Goal: Task Accomplishment & Management: Manage account settings

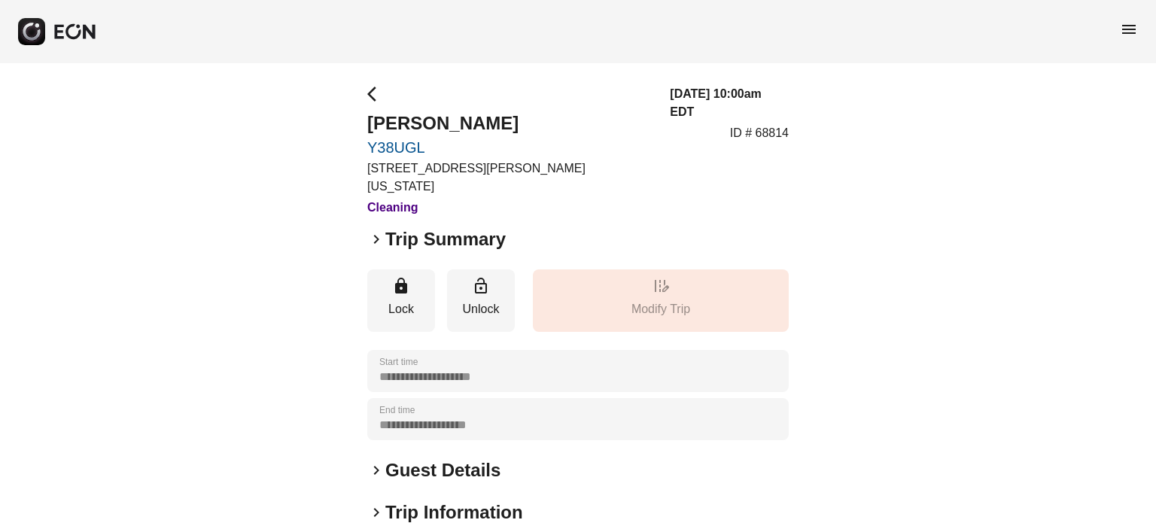
click at [423, 227] on h2 "Trip Summary" at bounding box center [445, 239] width 120 height 24
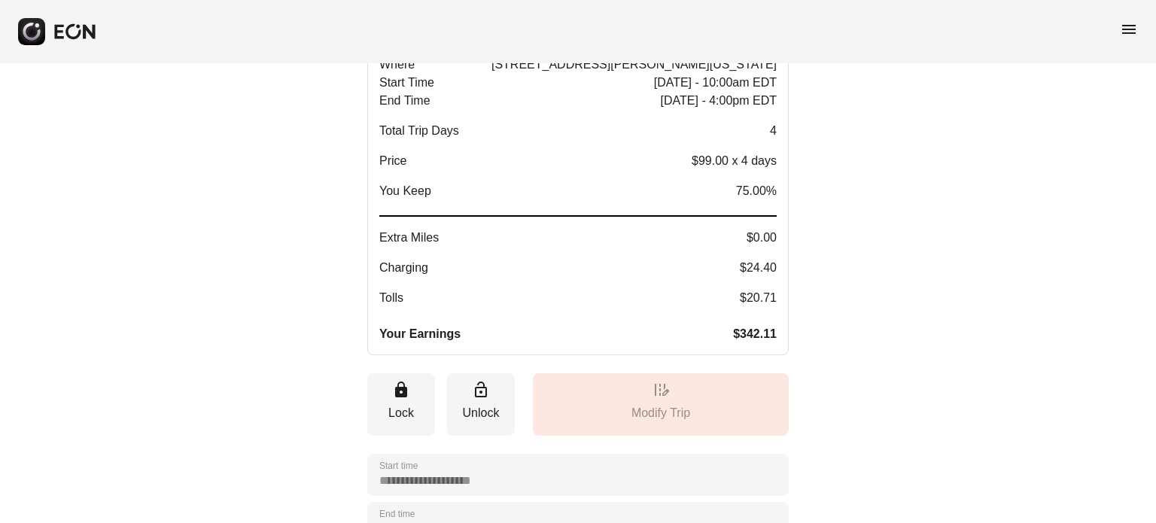
scroll to position [151, 0]
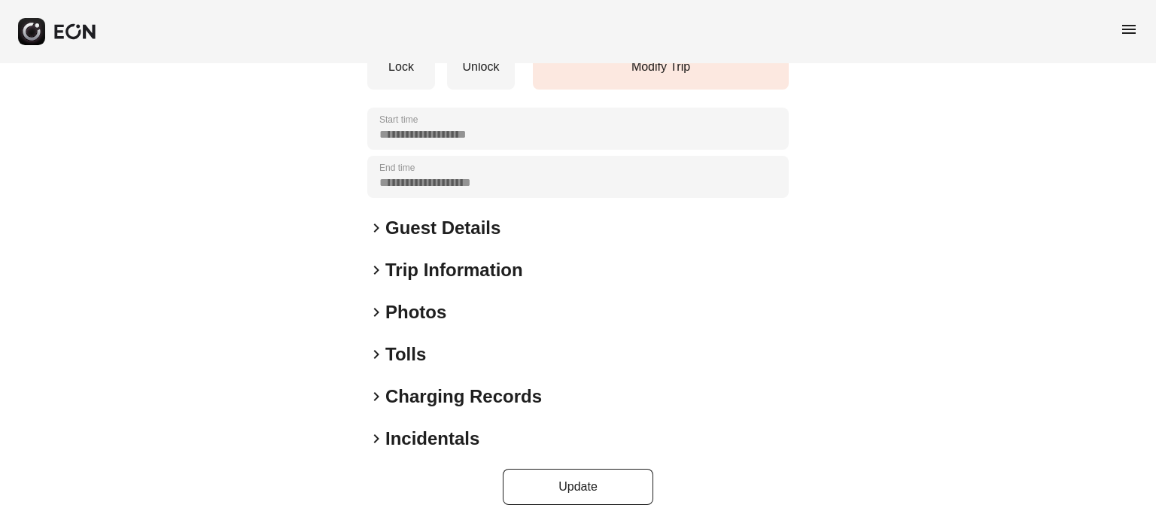
scroll to position [227, 0]
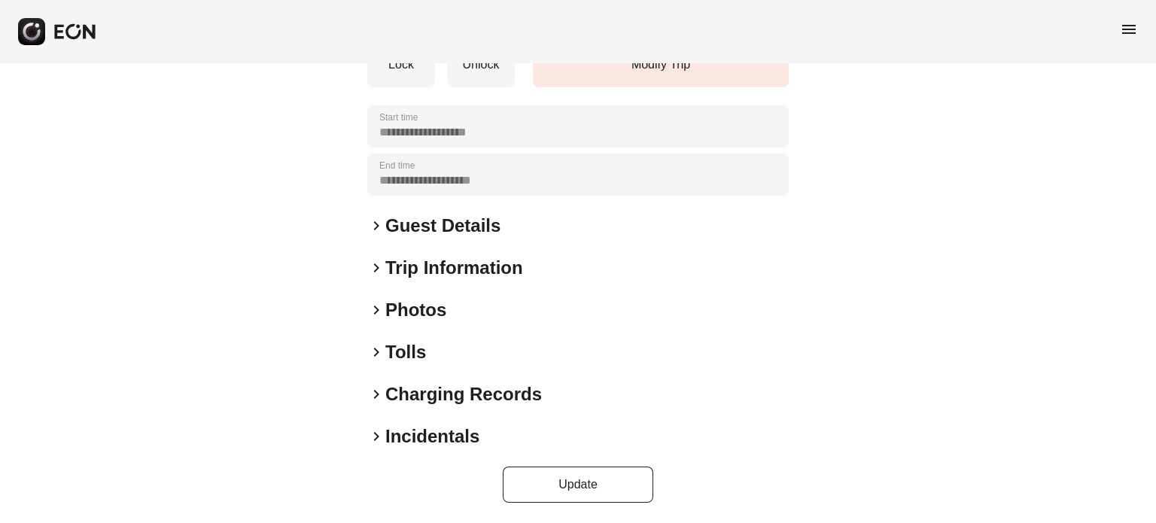
click at [381, 312] on span "keyboard_arrow_right" at bounding box center [376, 310] width 18 height 18
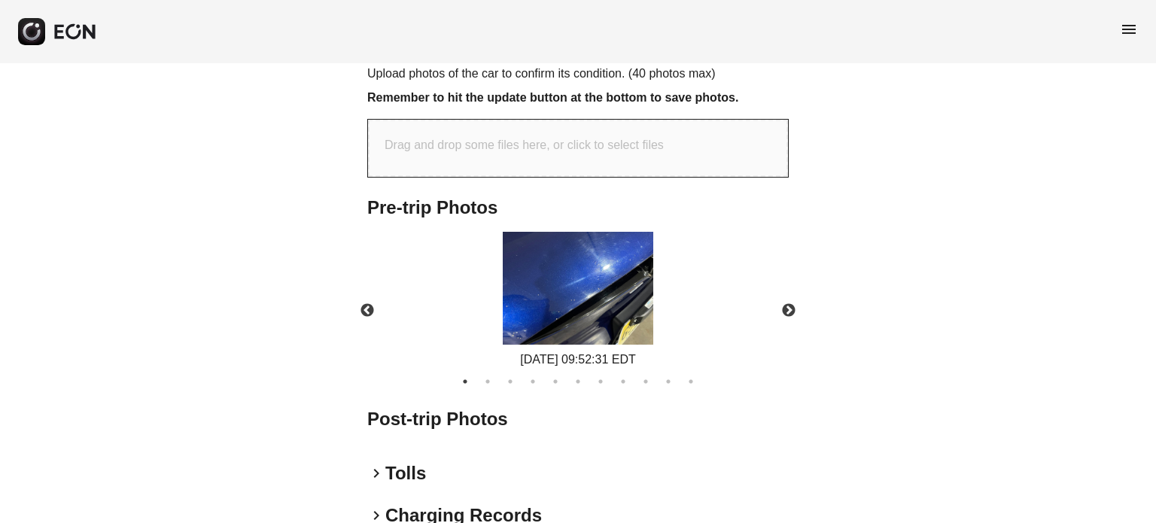
scroll to position [603, 0]
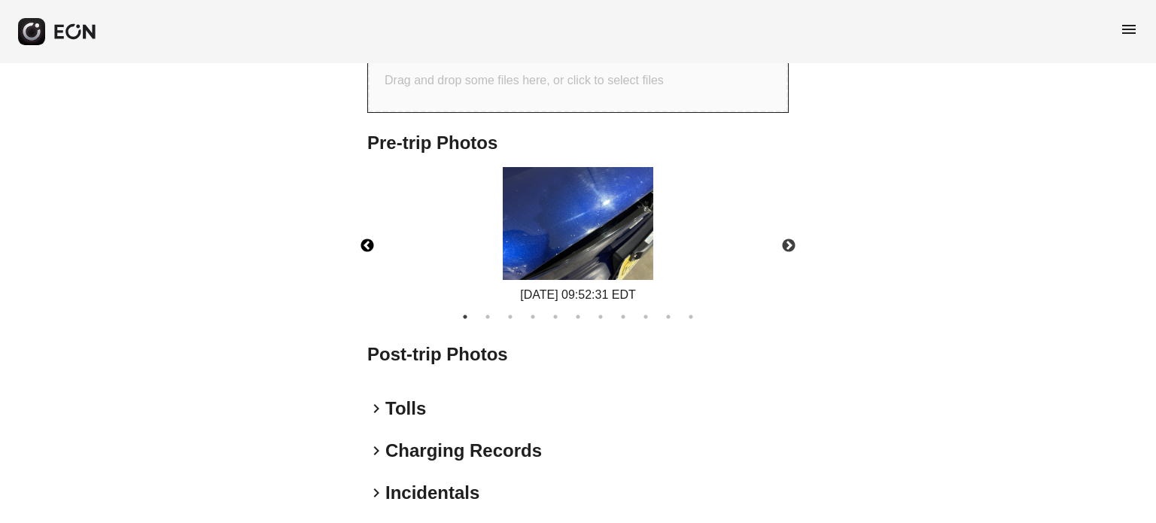
click at [373, 243] on button "Previous" at bounding box center [367, 246] width 53 height 53
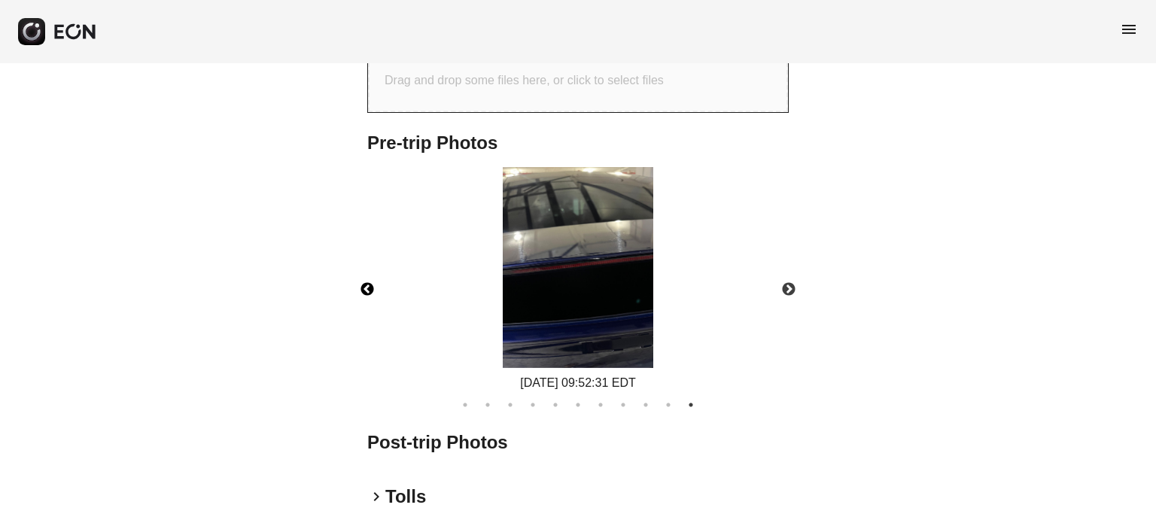
click at [373, 243] on div "08/16/2025 09:52:31 EDT" at bounding box center [578, 279] width 447 height 225
click at [372, 284] on button "Previous" at bounding box center [367, 289] width 53 height 53
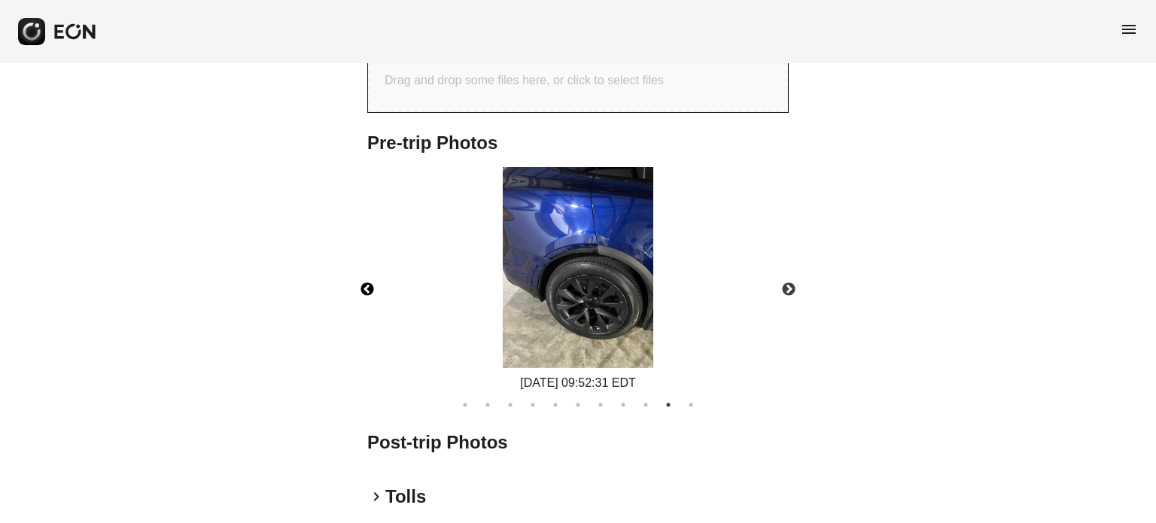
click at [372, 284] on button "Previous" at bounding box center [367, 289] width 53 height 53
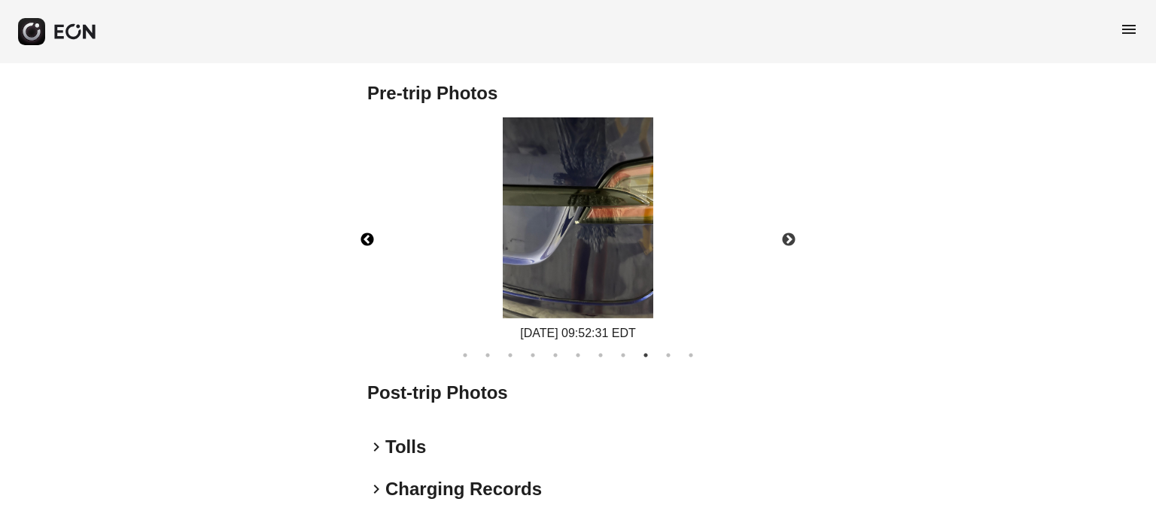
scroll to position [678, 0]
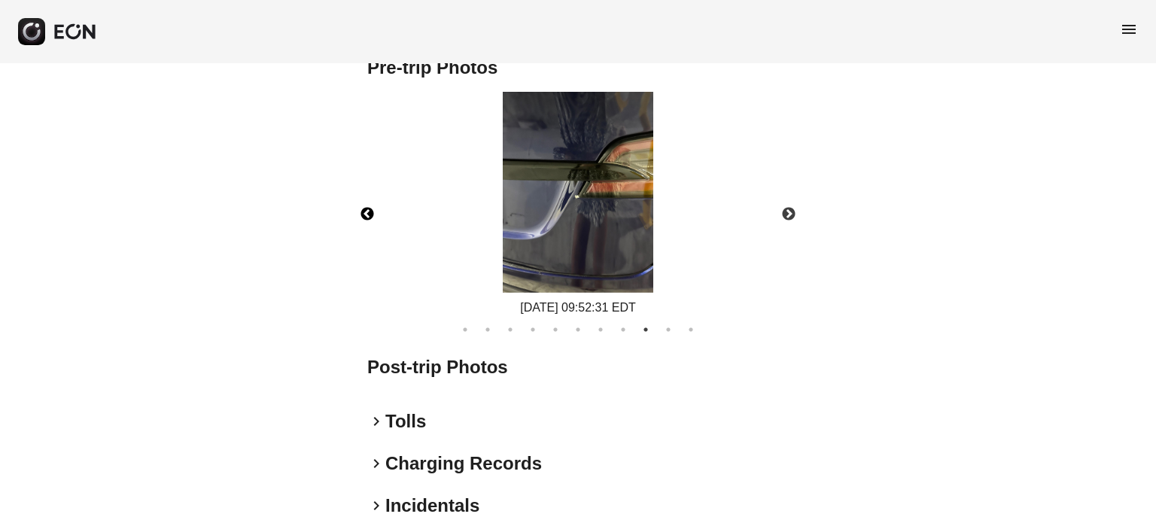
click at [367, 212] on button "Previous" at bounding box center [367, 214] width 53 height 53
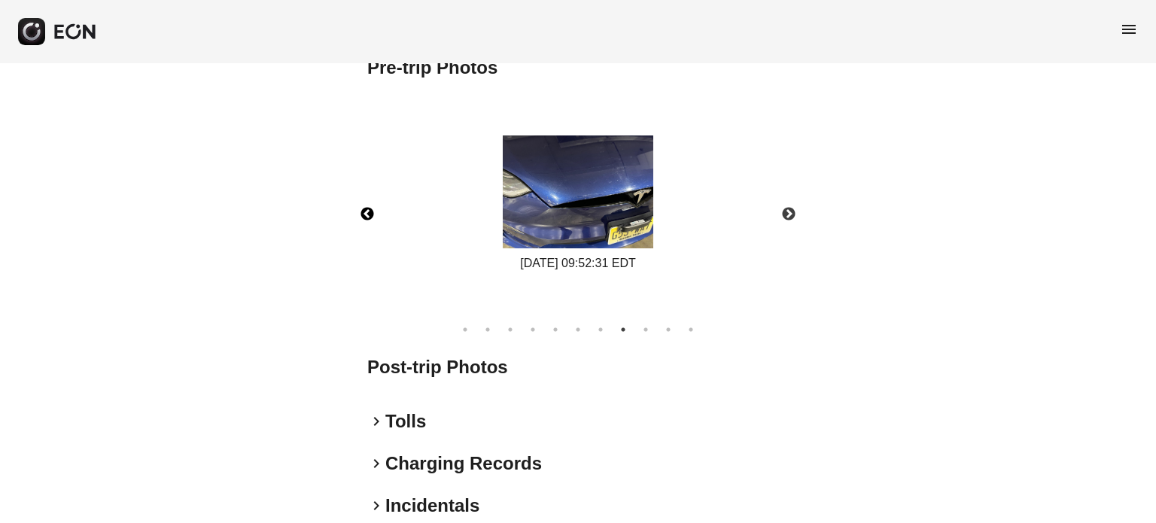
click at [367, 212] on button "Previous" at bounding box center [367, 214] width 53 height 53
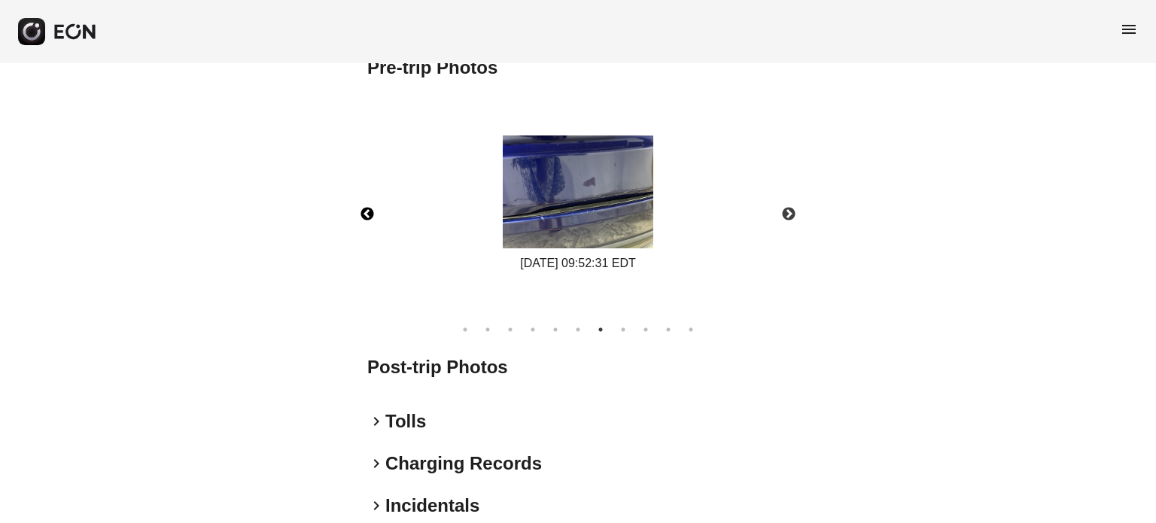
click at [367, 212] on button "Previous" at bounding box center [367, 214] width 53 height 53
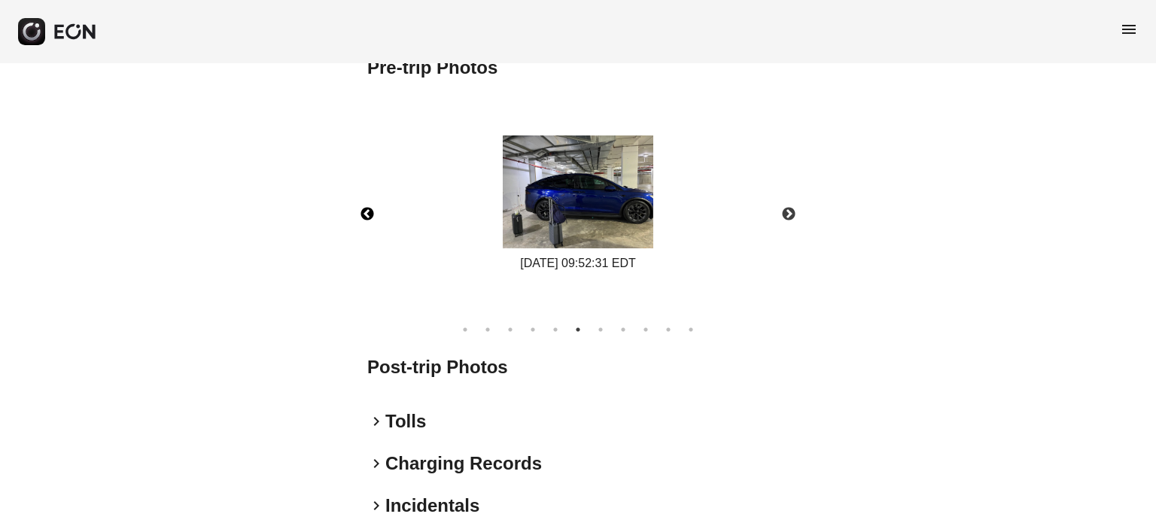
click at [367, 212] on button "Previous" at bounding box center [367, 214] width 53 height 53
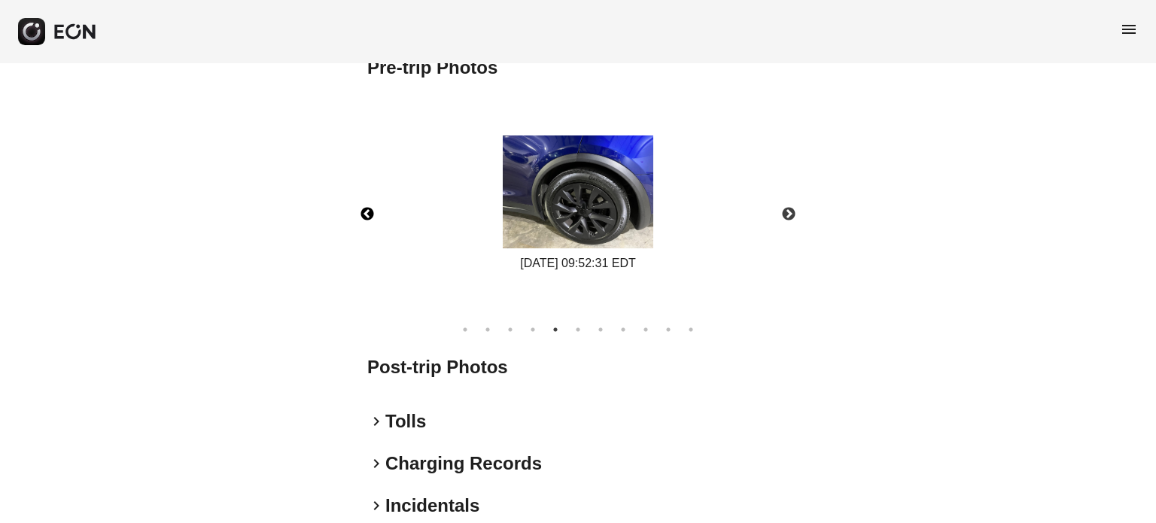
click at [367, 212] on button "Previous" at bounding box center [367, 214] width 53 height 53
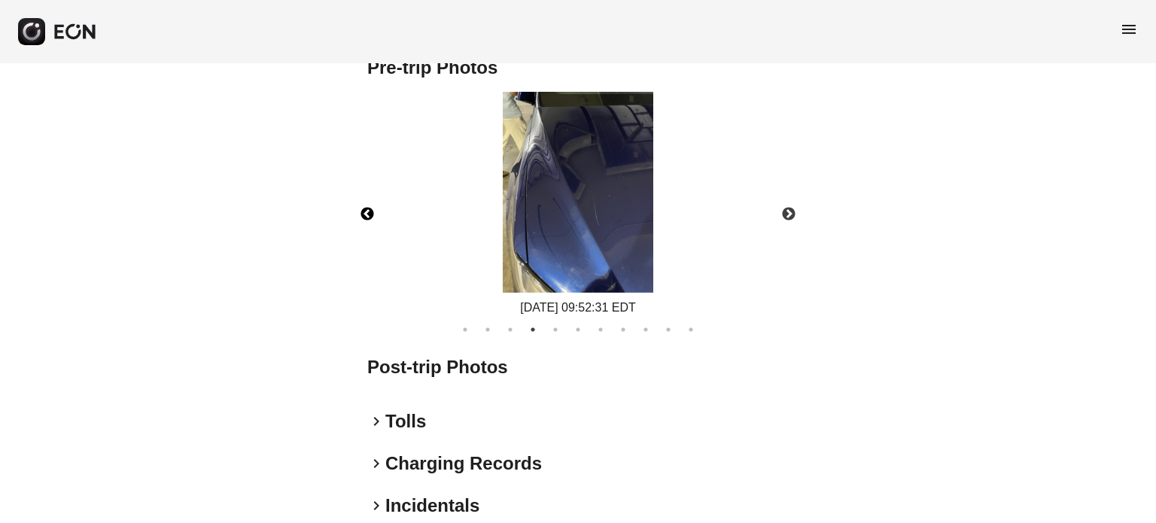
click at [367, 212] on button "Previous" at bounding box center [367, 214] width 53 height 53
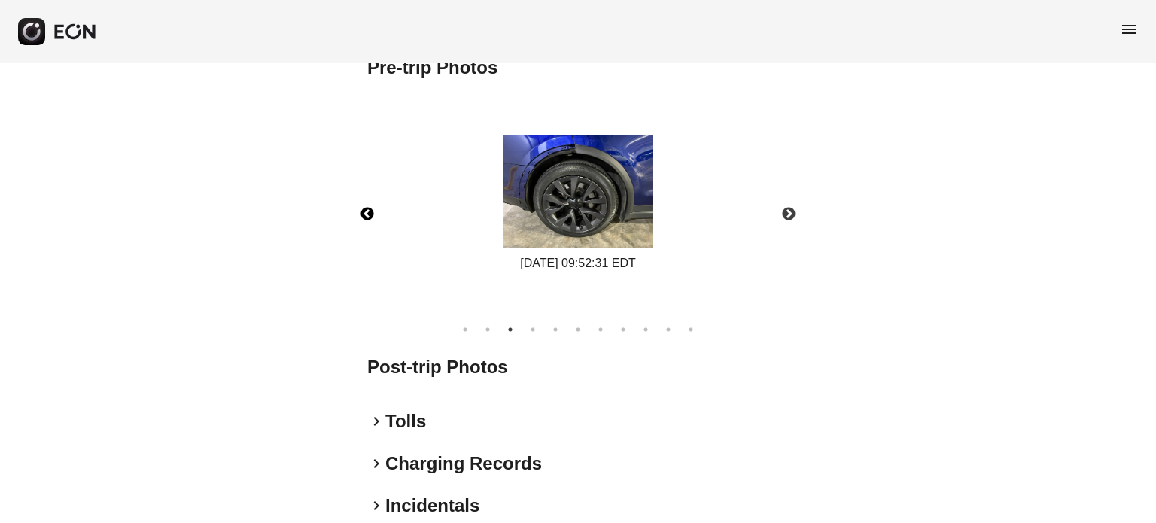
click at [367, 212] on button "Previous" at bounding box center [367, 214] width 53 height 53
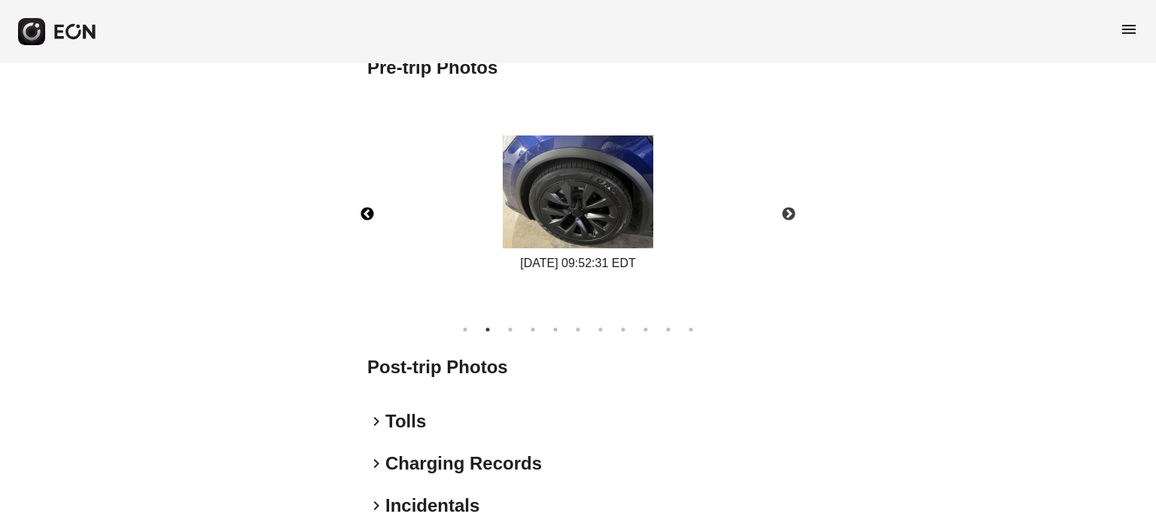
click at [367, 212] on button "Previous" at bounding box center [367, 214] width 53 height 53
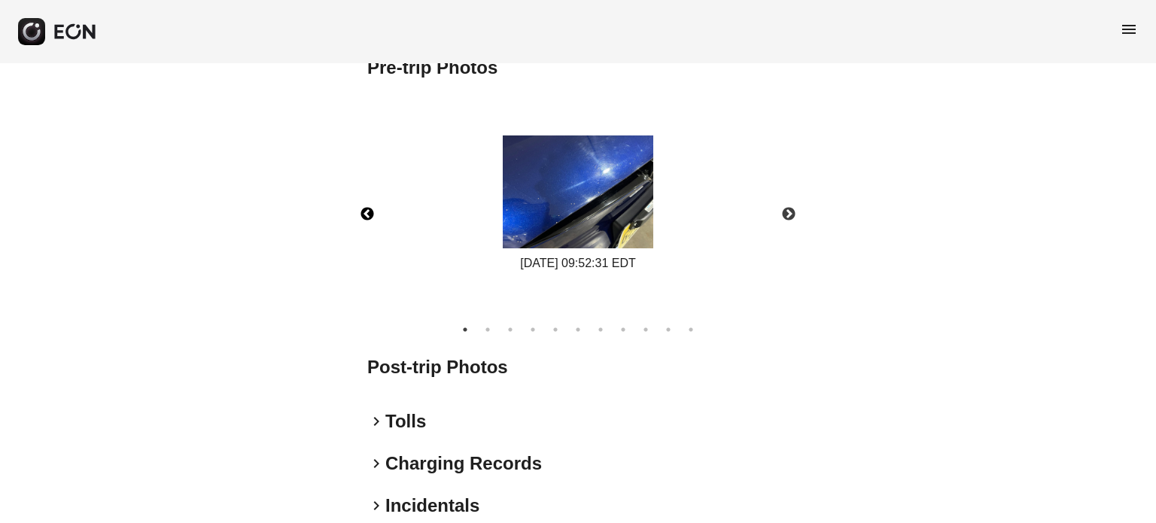
click at [369, 207] on button "Previous" at bounding box center [367, 214] width 53 height 53
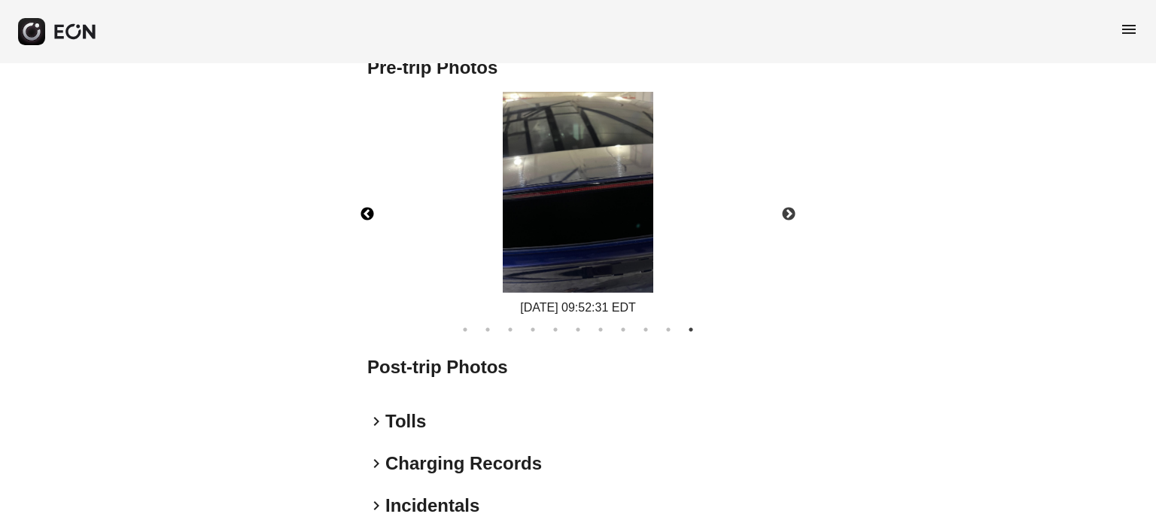
click at [369, 207] on button "Previous" at bounding box center [367, 214] width 53 height 53
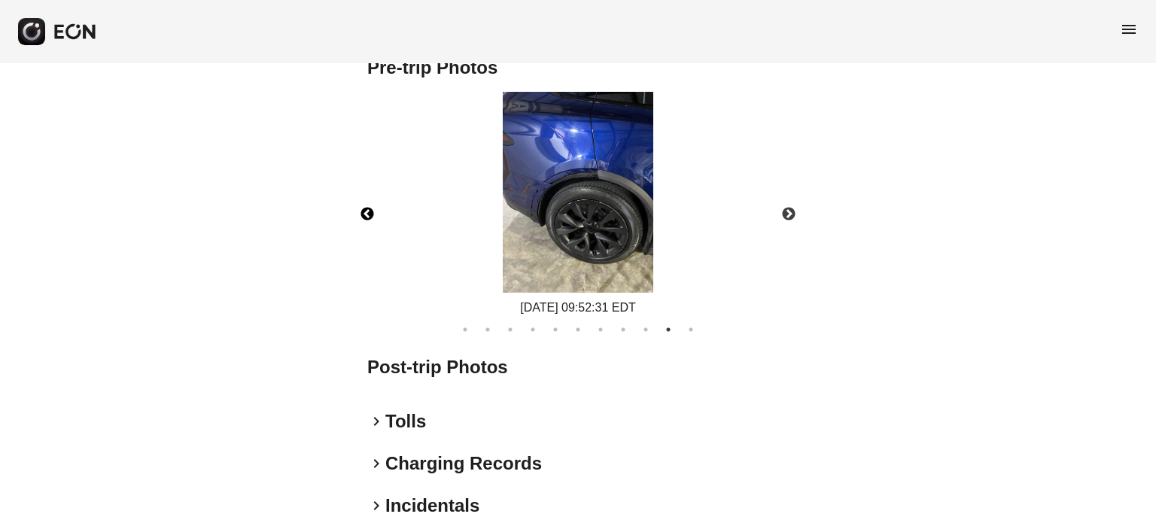
click at [369, 207] on button "Previous" at bounding box center [367, 214] width 53 height 53
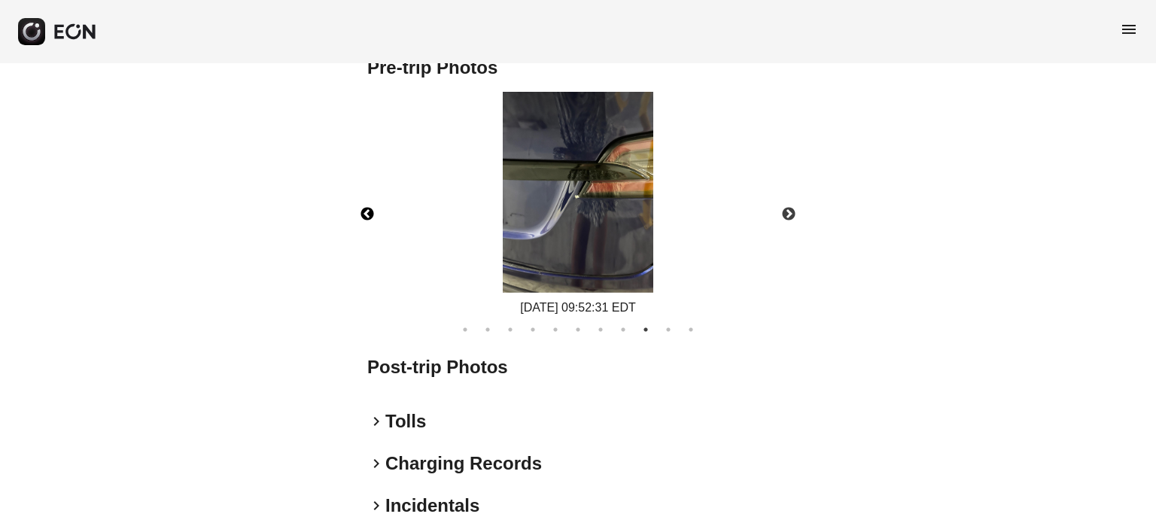
click at [369, 207] on button "Previous" at bounding box center [367, 214] width 53 height 53
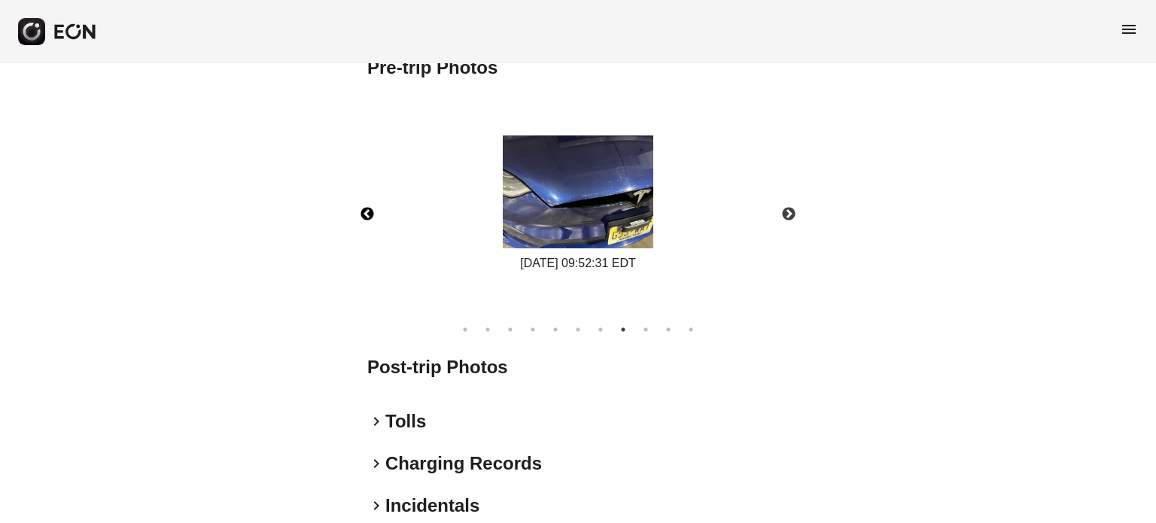
click at [369, 207] on button "Previous" at bounding box center [367, 214] width 53 height 53
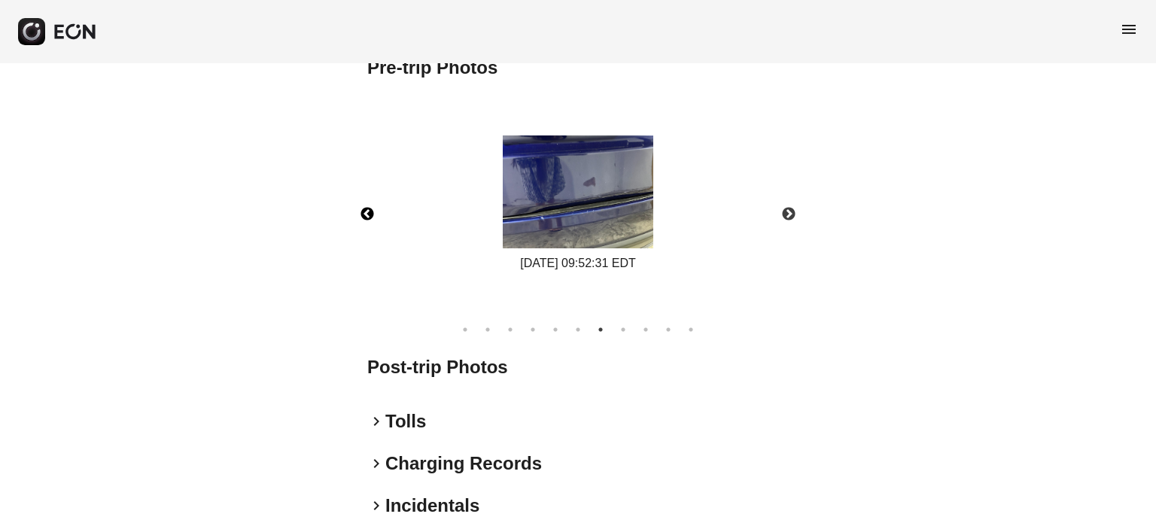
click at [369, 207] on button "Previous" at bounding box center [367, 214] width 53 height 53
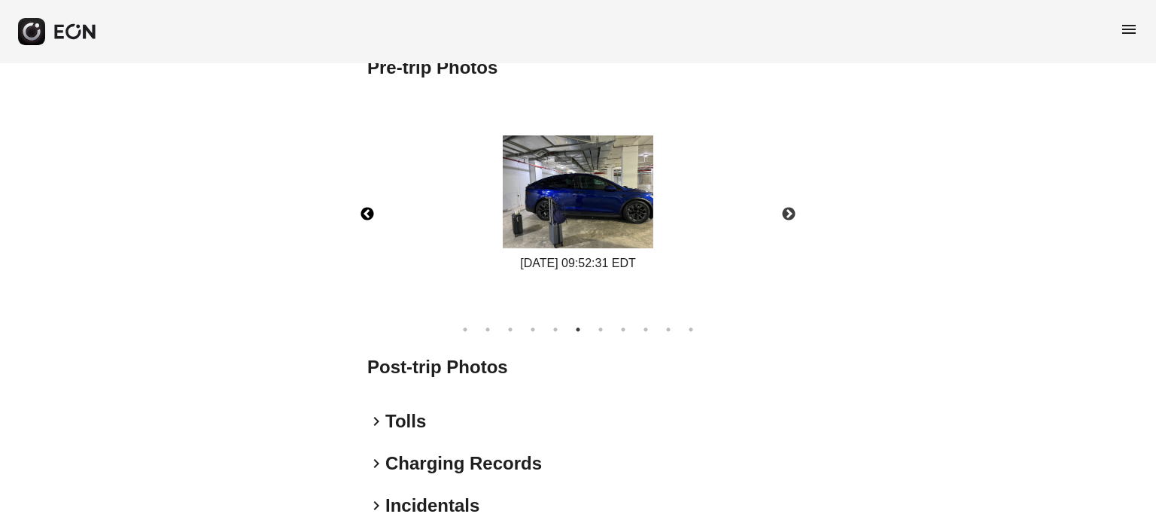
click at [369, 207] on button "Previous" at bounding box center [367, 214] width 53 height 53
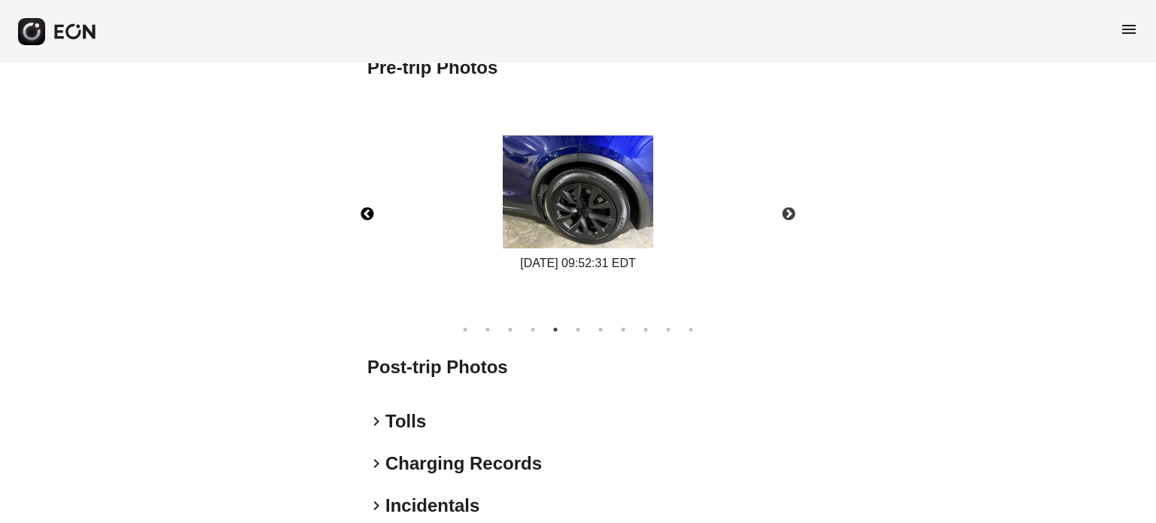
click at [369, 207] on button "Previous" at bounding box center [367, 214] width 53 height 53
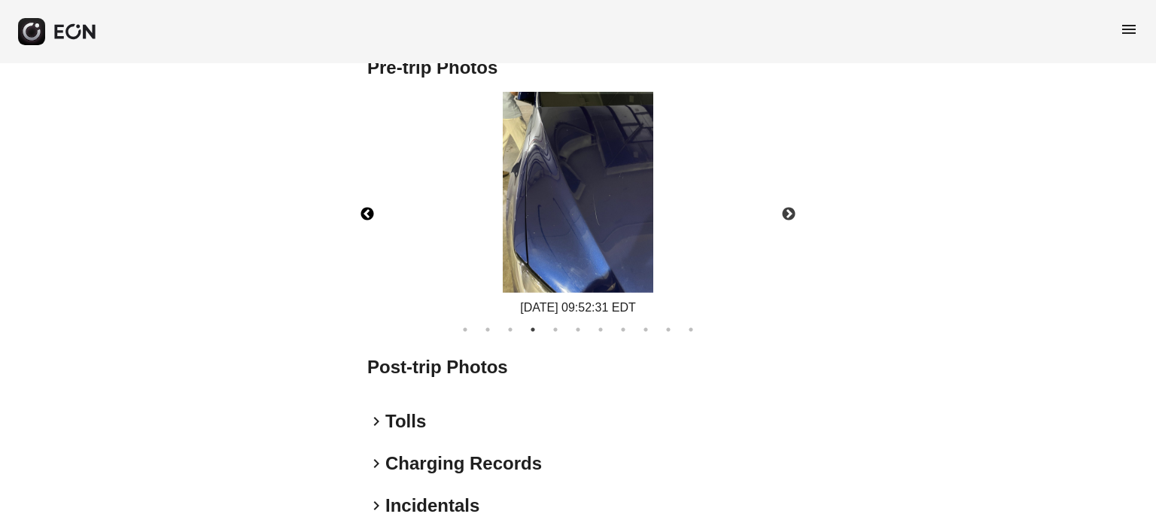
click at [369, 207] on button "Previous" at bounding box center [367, 214] width 53 height 53
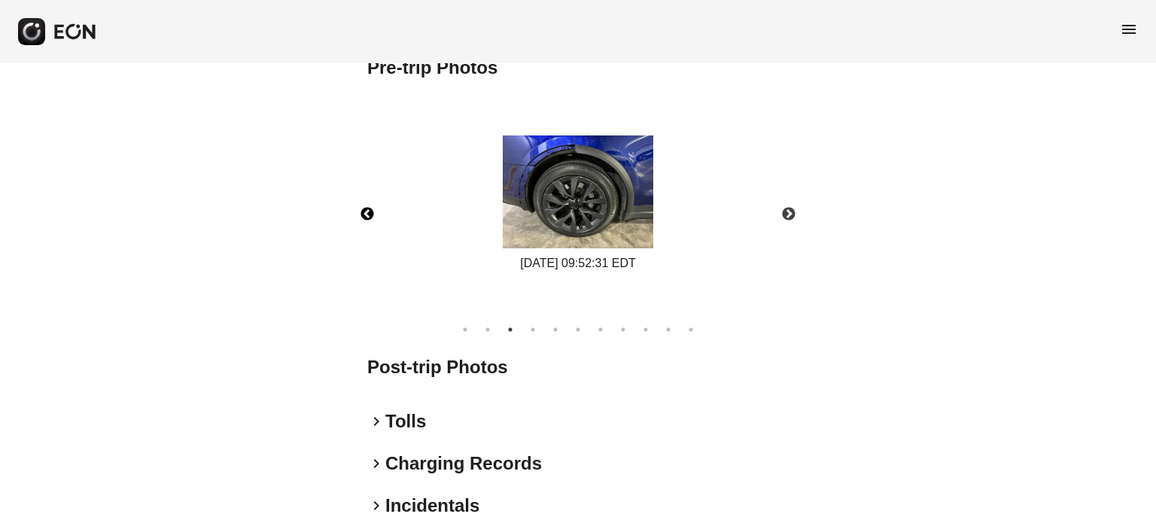
click at [369, 207] on button "Previous" at bounding box center [367, 214] width 53 height 53
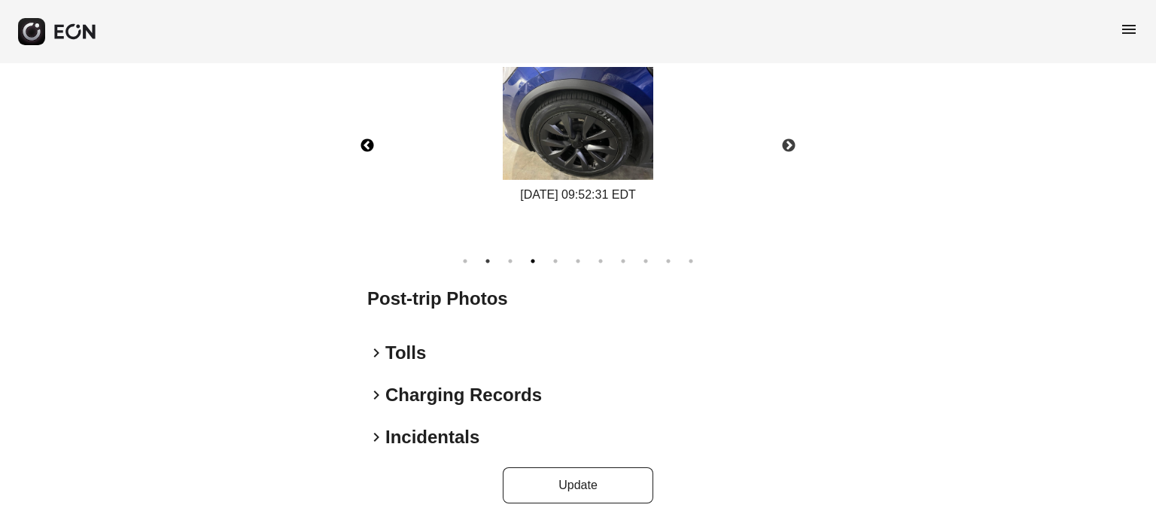
scroll to position [596, 0]
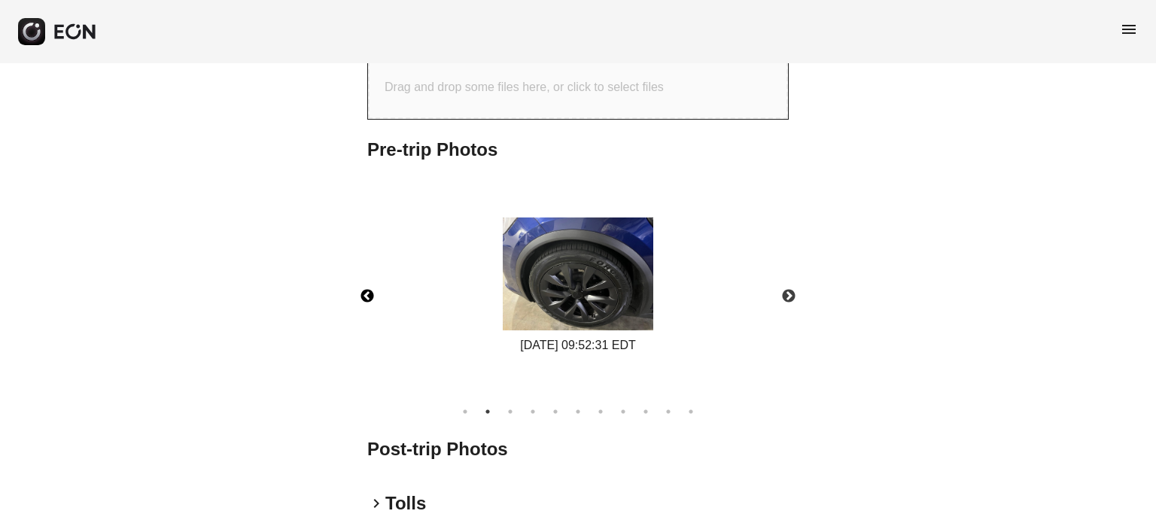
click at [370, 295] on button "Previous" at bounding box center [367, 296] width 53 height 53
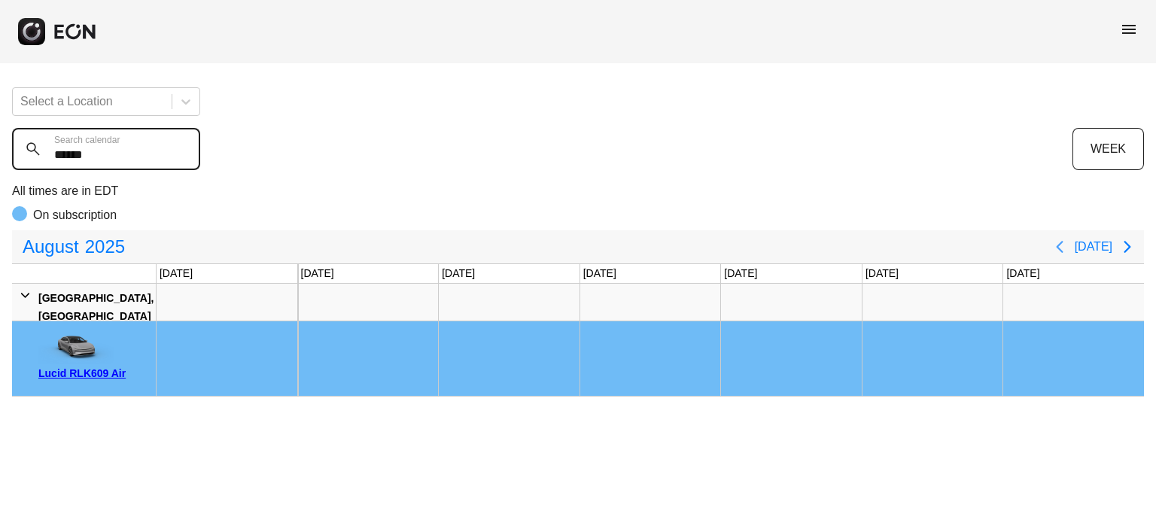
type calendar "******"
click at [1060, 244] on icon "Previous page" at bounding box center [1060, 247] width 18 height 18
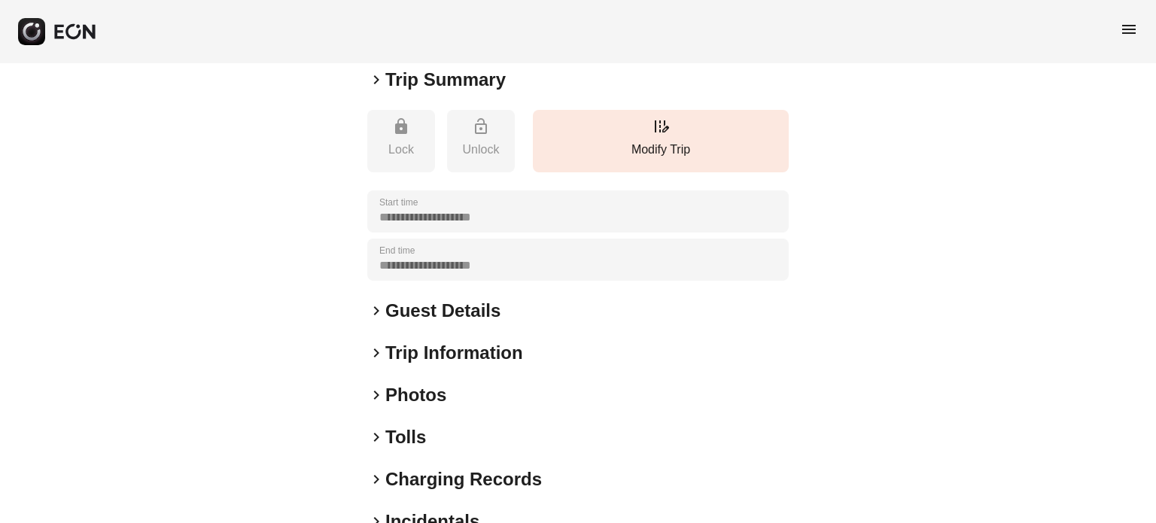
scroll to position [345, 0]
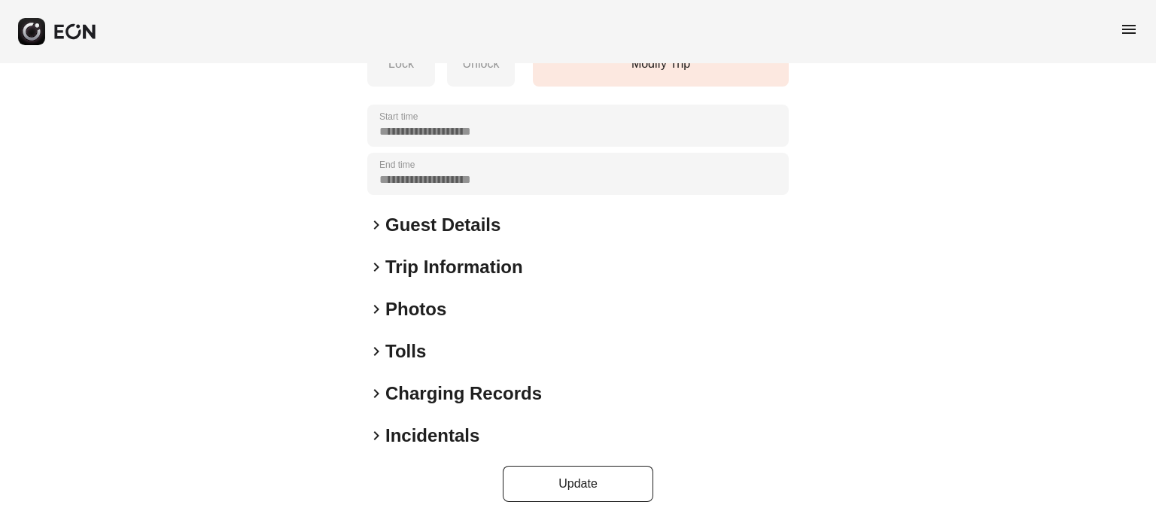
click at [424, 303] on h2 "Photos" at bounding box center [415, 309] width 61 height 24
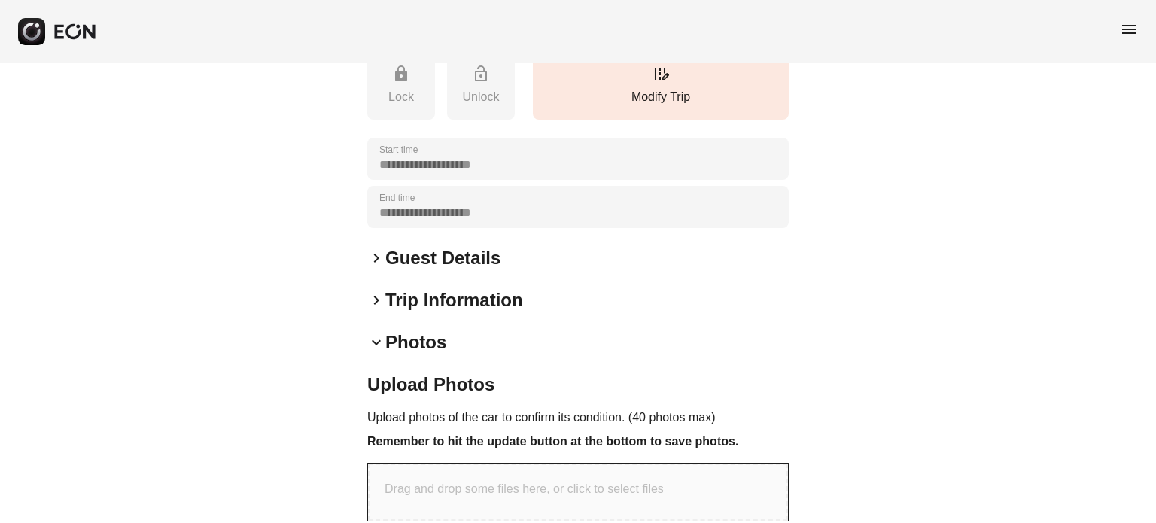
scroll to position [0, 0]
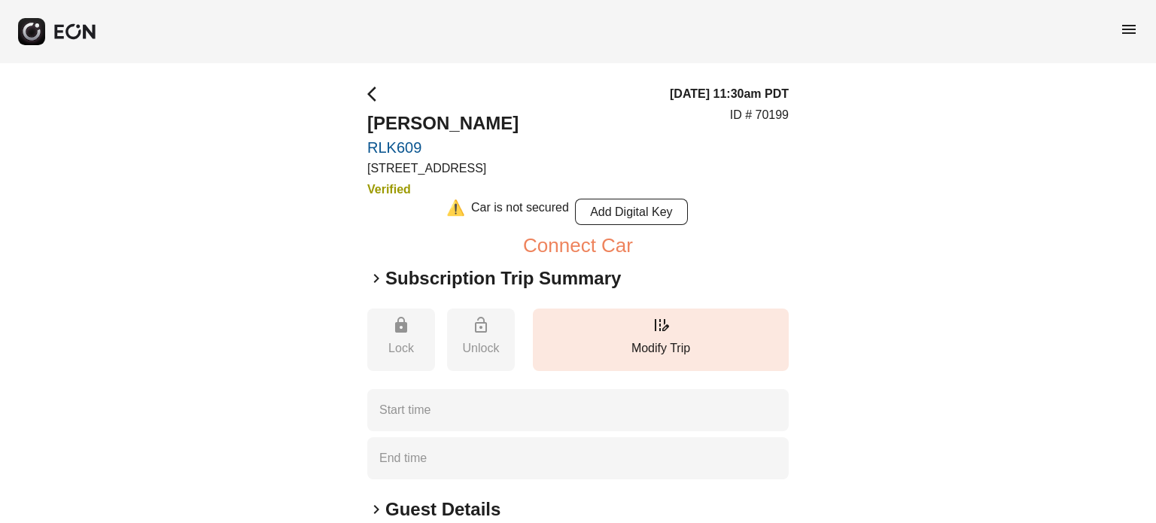
type time "**********"
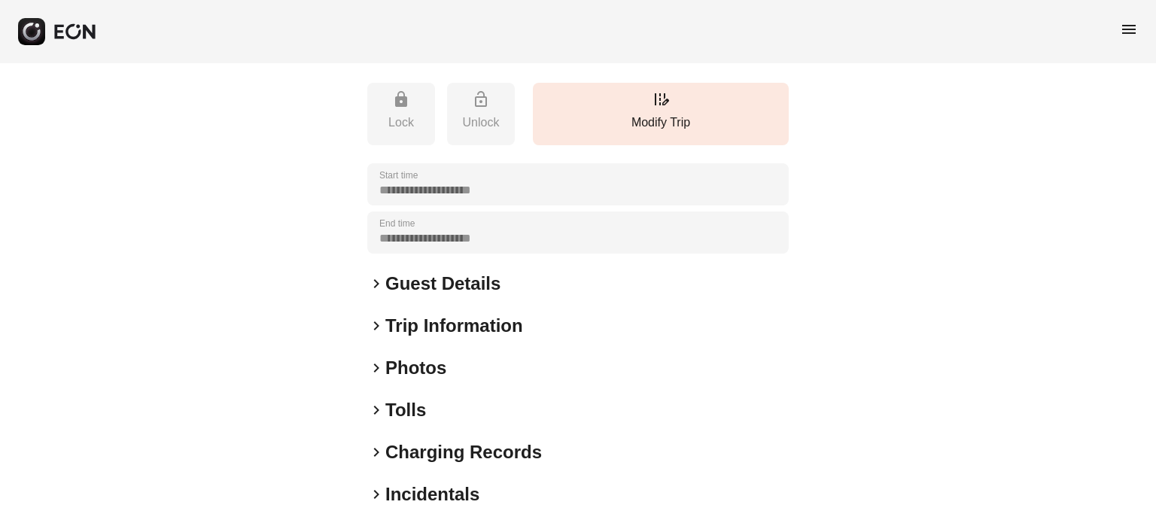
click at [430, 361] on h2 "Photos" at bounding box center [415, 368] width 61 height 24
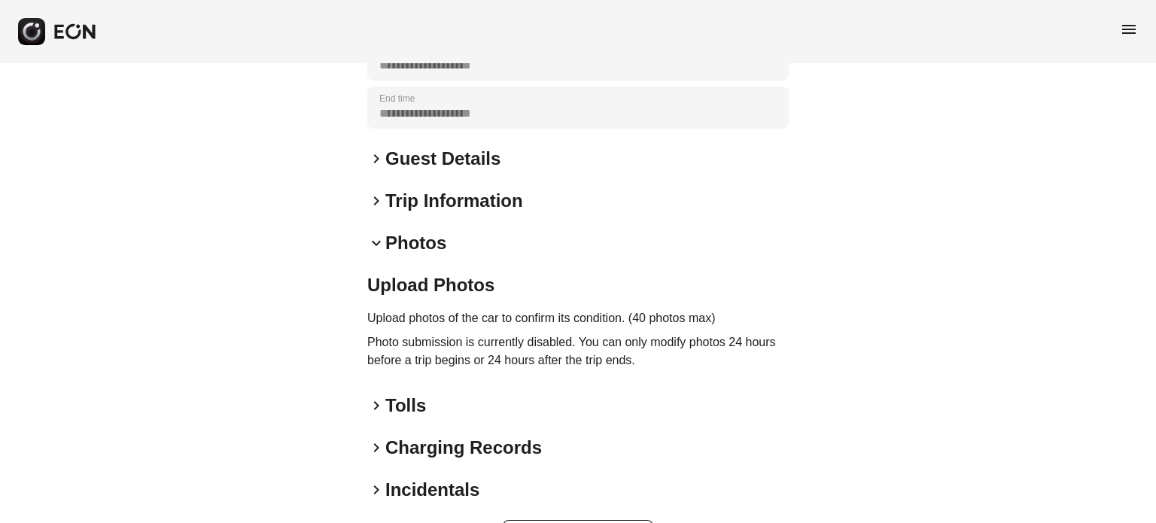
scroll to position [405, 0]
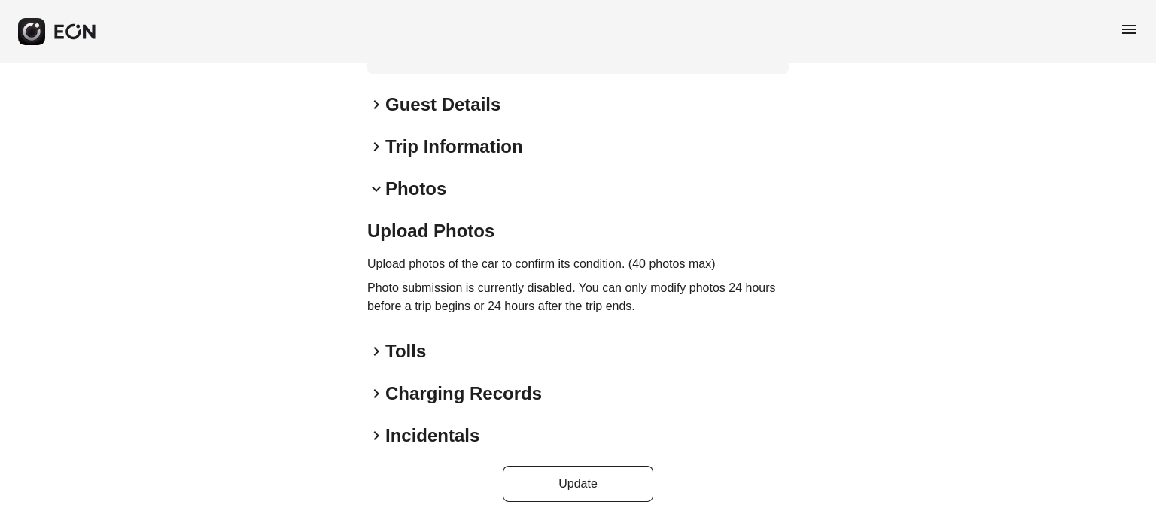
click at [413, 242] on h2 "Upload Photos" at bounding box center [578, 231] width 422 height 24
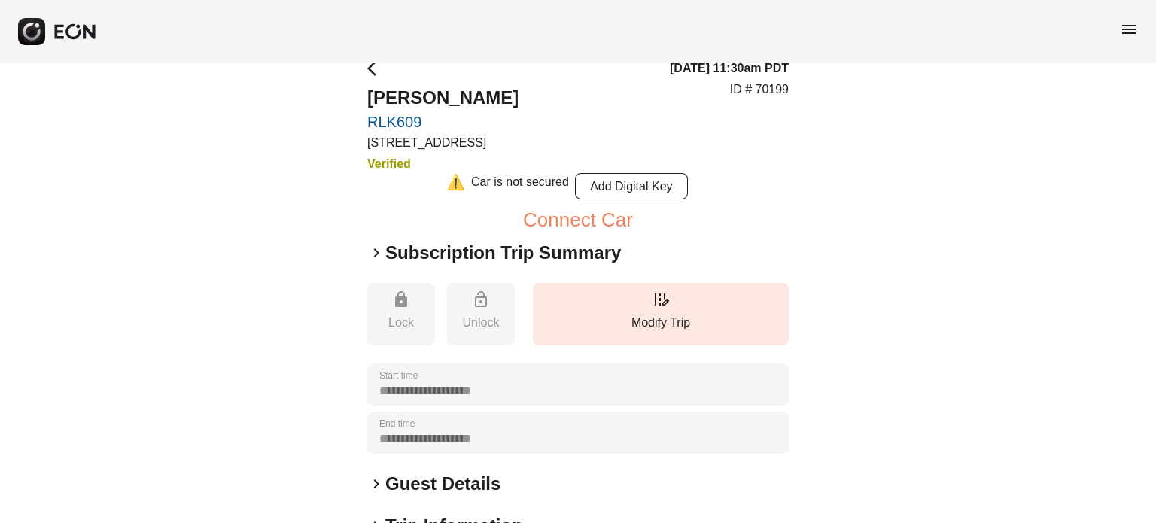
scroll to position [0, 0]
